Goal: Information Seeking & Learning: Compare options

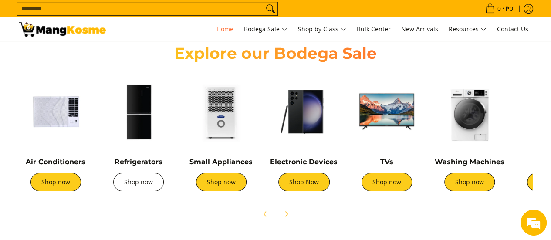
scroll to position [0, 346]
click at [145, 184] on link "Shop now" at bounding box center [138, 182] width 50 height 18
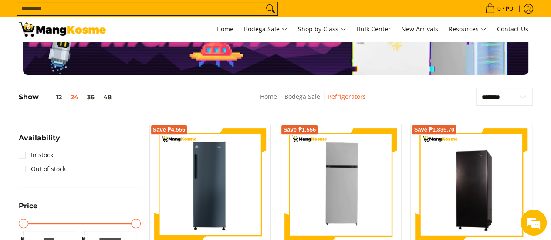
scroll to position [76, 0]
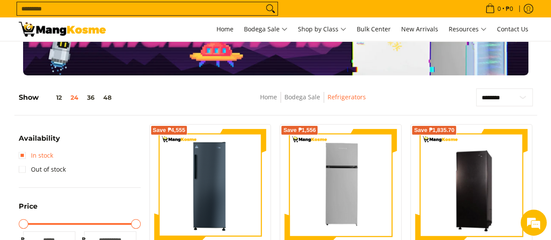
click at [42, 152] on link "In stock" at bounding box center [36, 155] width 34 height 14
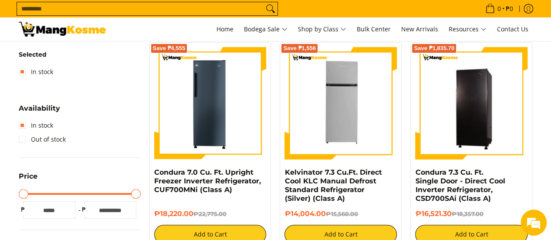
scroll to position [141, 0]
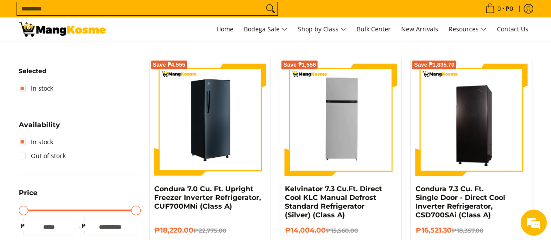
click at [212, 133] on img at bounding box center [210, 120] width 112 height 112
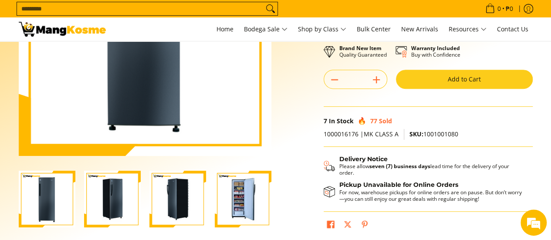
scroll to position [160, 0]
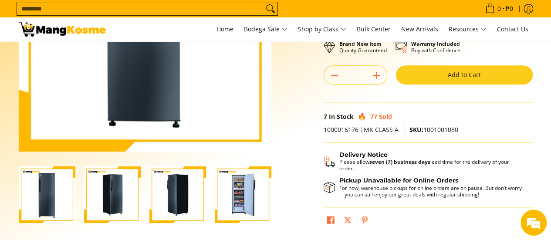
click at [54, 195] on img "Condura 7.0 Cu. Ft. Upright Freezer Inverter Refrigerator, CUF700MNi (Class A)-1" at bounding box center [47, 194] width 57 height 57
click at [101, 186] on img "Condura 7.0 Cu. Ft. Upright Freezer Inverter Refrigerator, CUF700MNi (Class A)-2" at bounding box center [112, 194] width 57 height 57
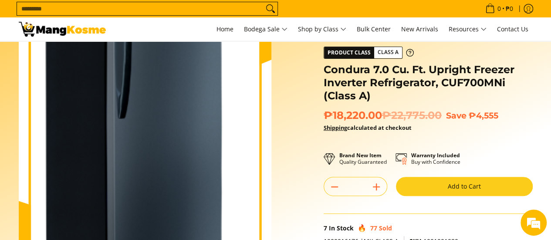
scroll to position [141, 0]
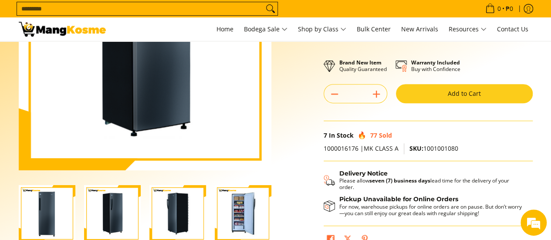
click at [182, 211] on img "Condura 7.0 Cu. Ft. Upright Freezer Inverter Refrigerator, CUF700MNi (Class A)-3" at bounding box center [177, 213] width 57 height 57
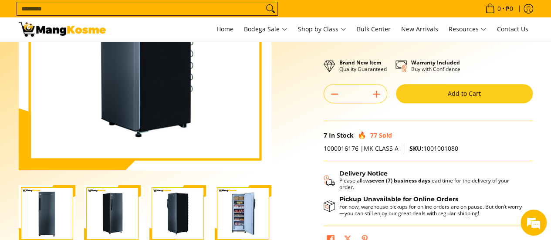
click at [240, 211] on img "Condura 7.0 Cu. Ft. Upright Freezer Inverter Refrigerator, CUF700MNi (Class A)-4" at bounding box center [243, 213] width 57 height 57
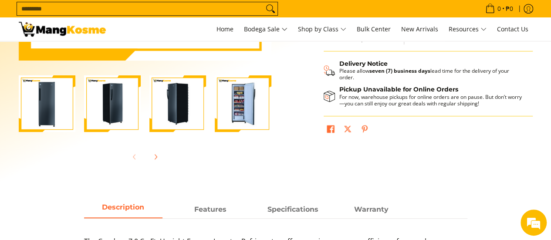
scroll to position [0, 0]
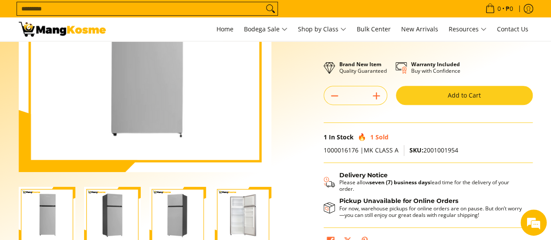
scroll to position [152, 0]
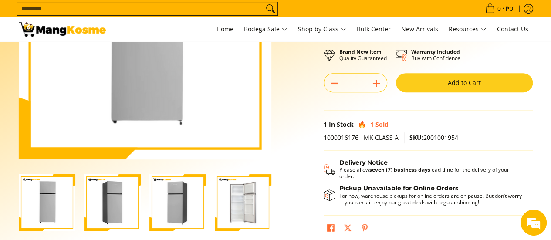
click at [53, 204] on img "Kelvinator 7.3 Cu.Ft. Direct Cool KLC Manual Defrost Standard Refrigerator (Sil…" at bounding box center [47, 202] width 57 height 57
click at [99, 195] on img "Kelvinator 7.3 Cu.Ft. Direct Cool KLC Manual Defrost Standard Refrigerator (Sil…" at bounding box center [112, 202] width 57 height 57
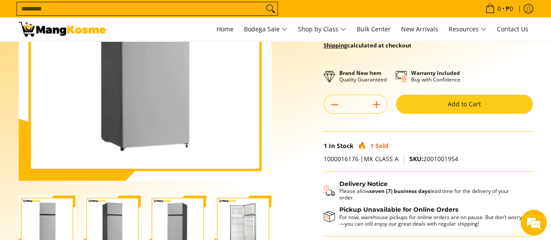
scroll to position [140, 0]
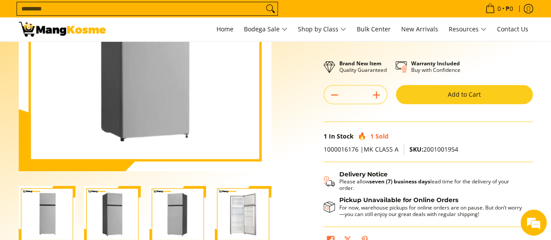
click at [184, 205] on img "Kelvinator 7.3 Cu.Ft. Direct Cool KLC Manual Defrost Standard Refrigerator (Sil…" at bounding box center [177, 214] width 57 height 57
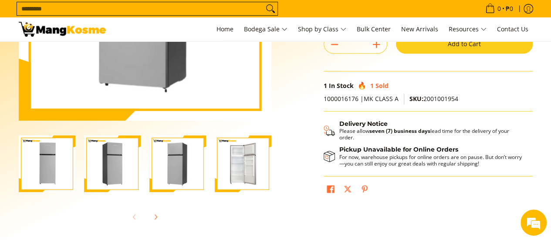
scroll to position [196, 0]
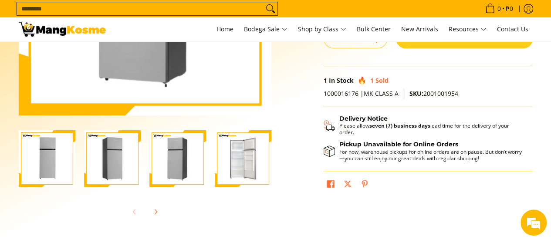
click at [248, 153] on img "Kelvinator 7.3 Cu.Ft. Direct Cool KLC Manual Defrost Standard Refrigerator (Sil…" at bounding box center [243, 158] width 57 height 57
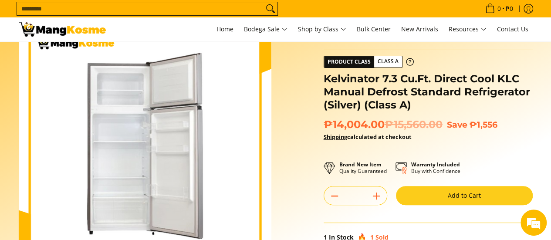
scroll to position [0, 0]
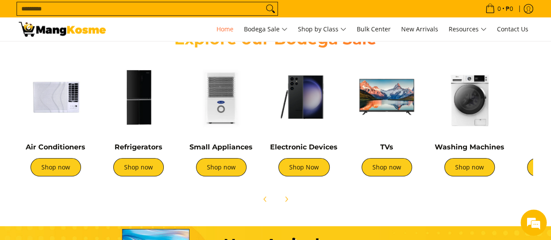
scroll to position [319, 0]
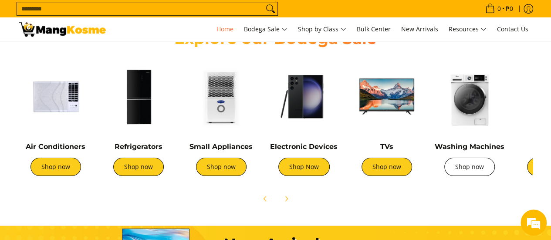
click at [469, 164] on link "Shop now" at bounding box center [469, 167] width 50 height 18
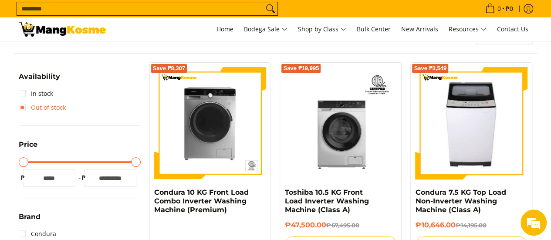
scroll to position [185, 0]
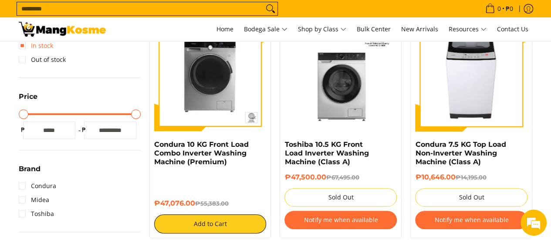
click at [22, 46] on link "In stock" at bounding box center [36, 46] width 34 height 14
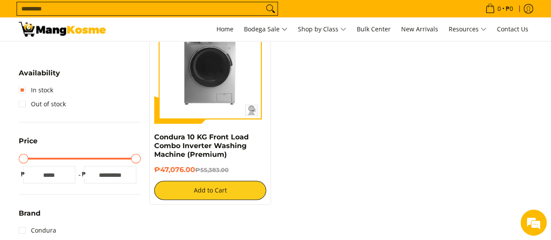
scroll to position [193, 0]
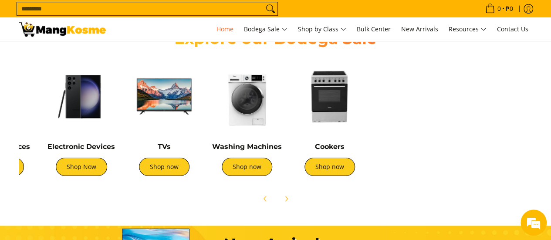
scroll to position [0, 222]
click at [330, 114] on img at bounding box center [330, 97] width 74 height 74
